Goal: Navigation & Orientation: Find specific page/section

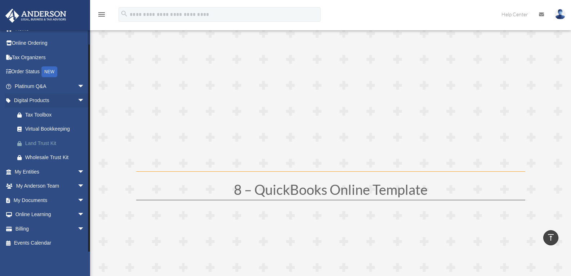
scroll to position [1757, 0]
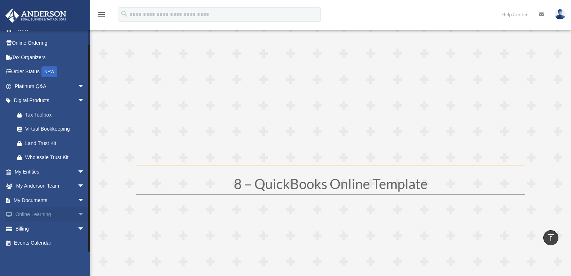
click at [77, 215] on span "arrow_drop_down" at bounding box center [84, 214] width 14 height 15
click at [45, 227] on link "Courses" at bounding box center [52, 228] width 85 height 14
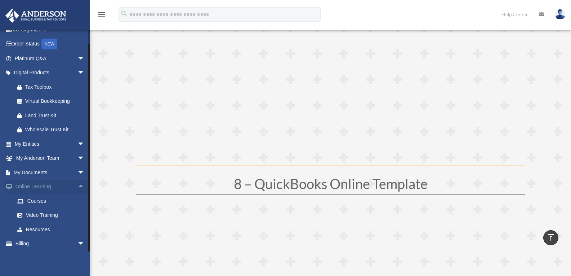
scroll to position [53, 0]
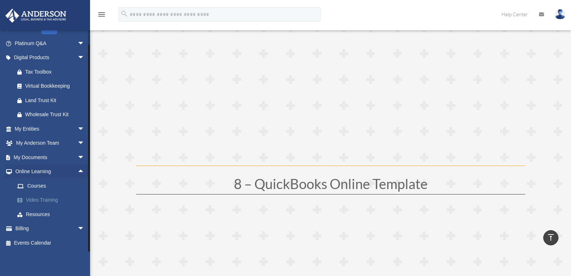
click at [49, 201] on link "Video Training" at bounding box center [52, 200] width 85 height 14
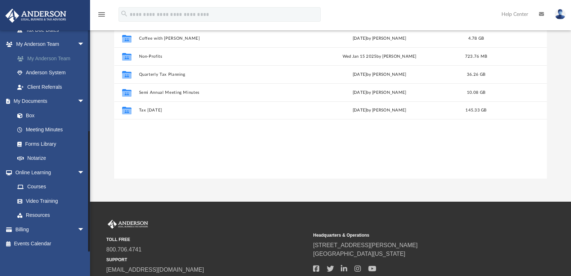
scroll to position [181, 0]
click at [77, 229] on span "arrow_drop_down" at bounding box center [84, 228] width 14 height 15
click at [52, 241] on link "$ Open Invoices" at bounding box center [52, 243] width 85 height 15
click at [48, 243] on link "$ Open Invoices" at bounding box center [52, 243] width 85 height 15
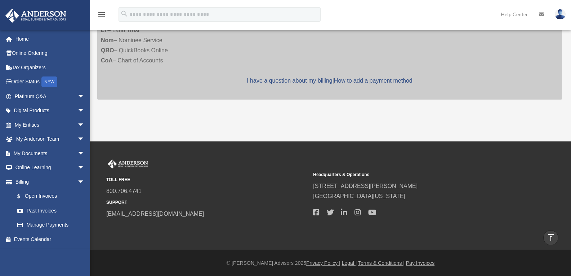
scroll to position [228, 0]
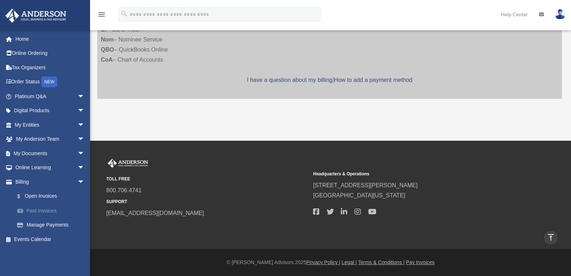
click at [46, 209] on link "Past Invoices" at bounding box center [52, 210] width 85 height 14
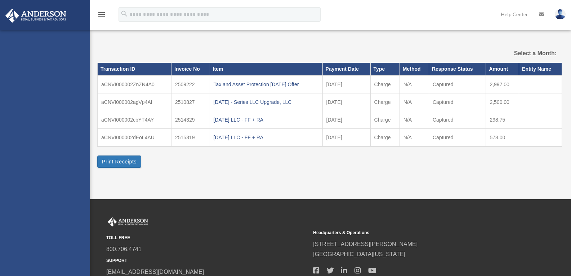
select select
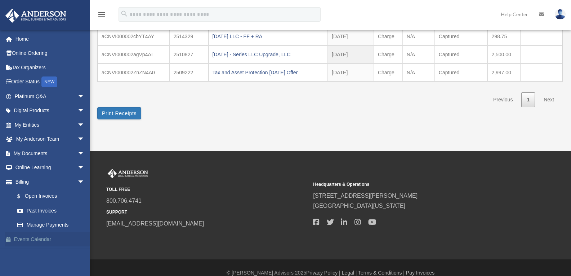
scroll to position [108, 0]
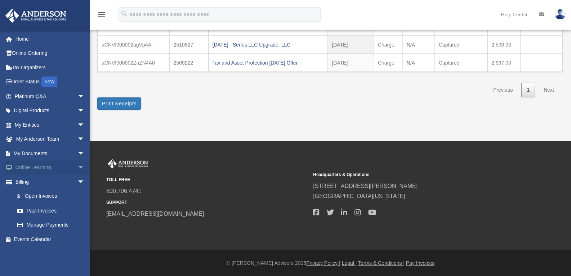
click at [77, 166] on span "arrow_drop_down" at bounding box center [84, 167] width 14 height 15
click at [31, 211] on link "Resources" at bounding box center [52, 210] width 85 height 14
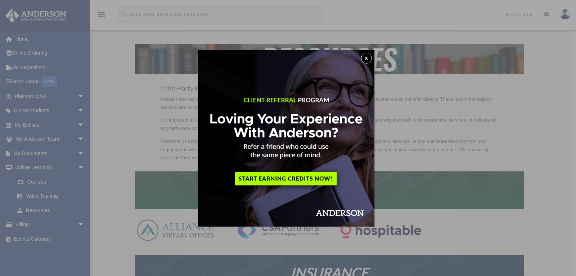
click at [288, 180] on img at bounding box center [286, 138] width 176 height 176
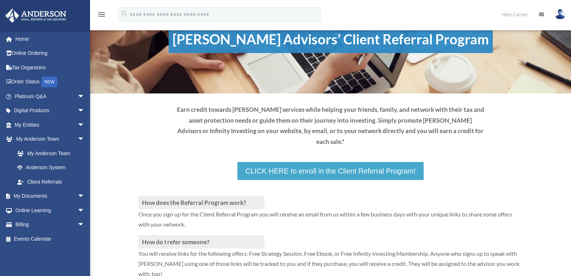
scroll to position [72, 0]
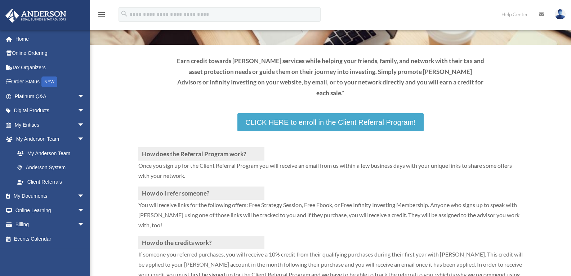
click at [309, 114] on link "CLICK HERE to enroll in the Client Referral Program!" at bounding box center [330, 122] width 186 height 18
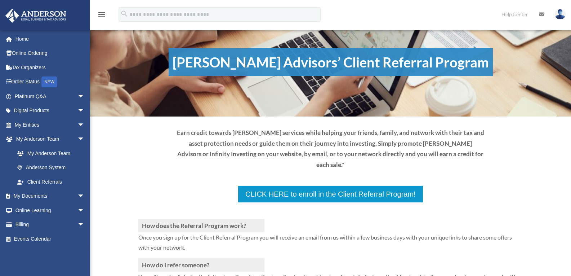
scroll to position [0, 0]
click at [77, 196] on span "arrow_drop_down" at bounding box center [84, 196] width 14 height 15
click at [59, 207] on link "Box" at bounding box center [52, 210] width 85 height 14
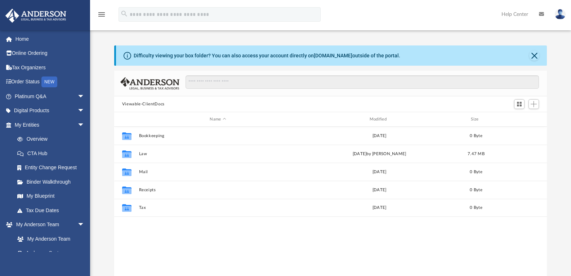
scroll to position [158, 427]
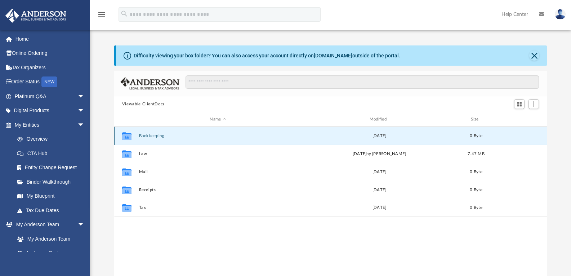
click at [151, 137] on button "Bookkeeping" at bounding box center [218, 135] width 158 height 5
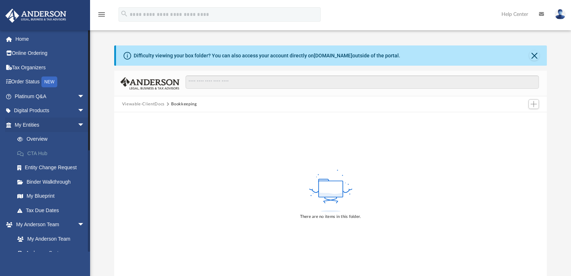
click at [49, 150] on link "CTA Hub" at bounding box center [52, 153] width 85 height 14
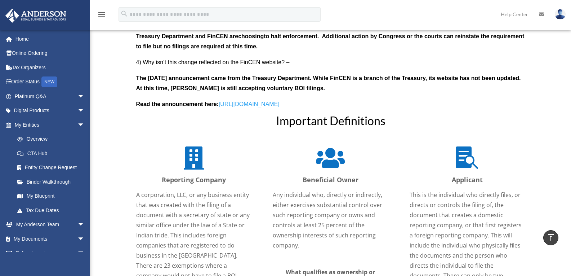
scroll to position [756, 0]
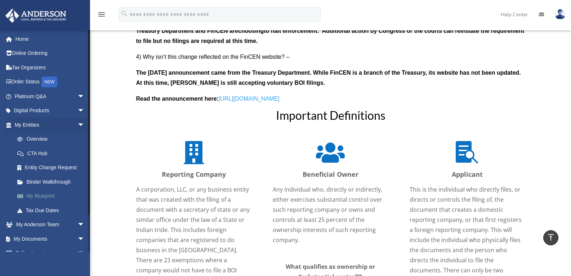
click at [50, 193] on link "My Blueprint" at bounding box center [52, 196] width 85 height 14
